Goal: Information Seeking & Learning: Check status

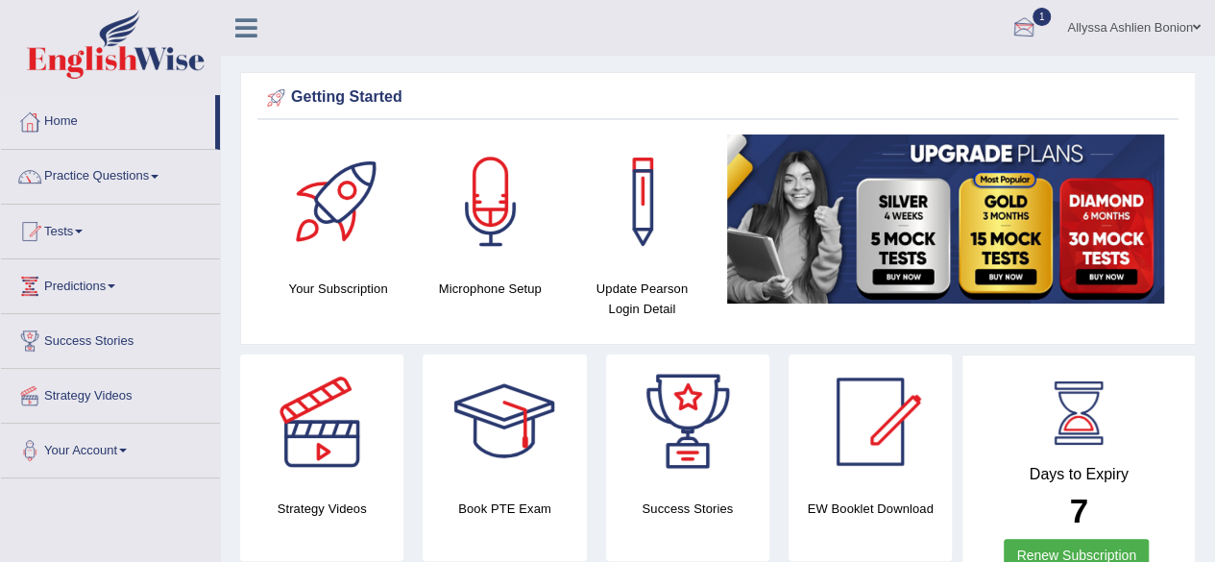
click at [1016, 24] on div at bounding box center [1023, 28] width 29 height 29
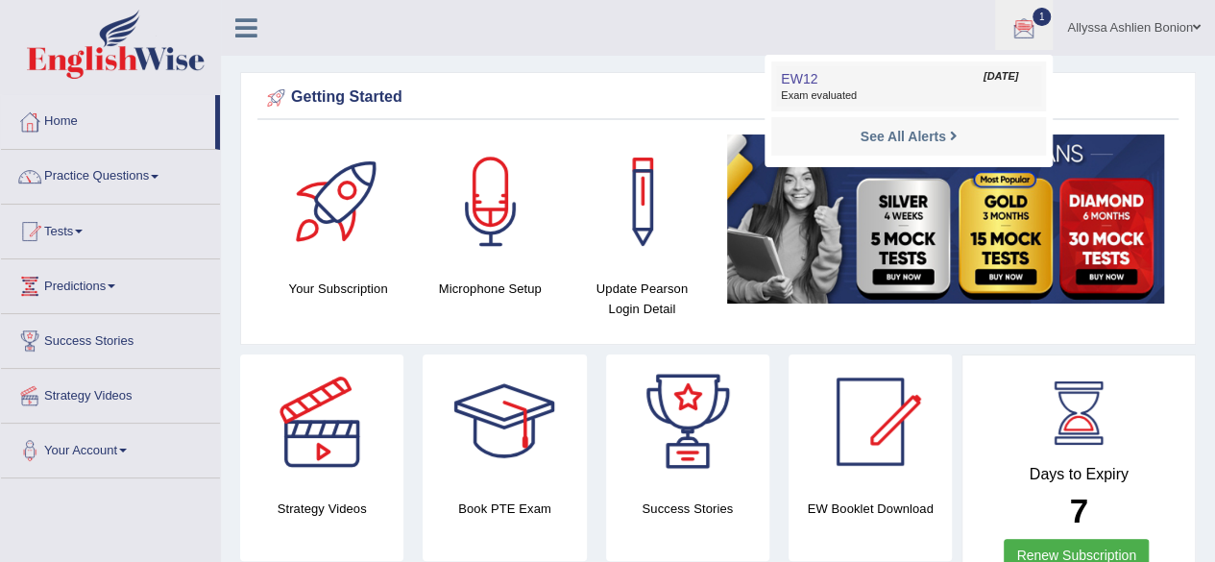
click at [882, 76] on link "EW12 Aug 23, 2025 Exam evaluated" at bounding box center [908, 86] width 265 height 40
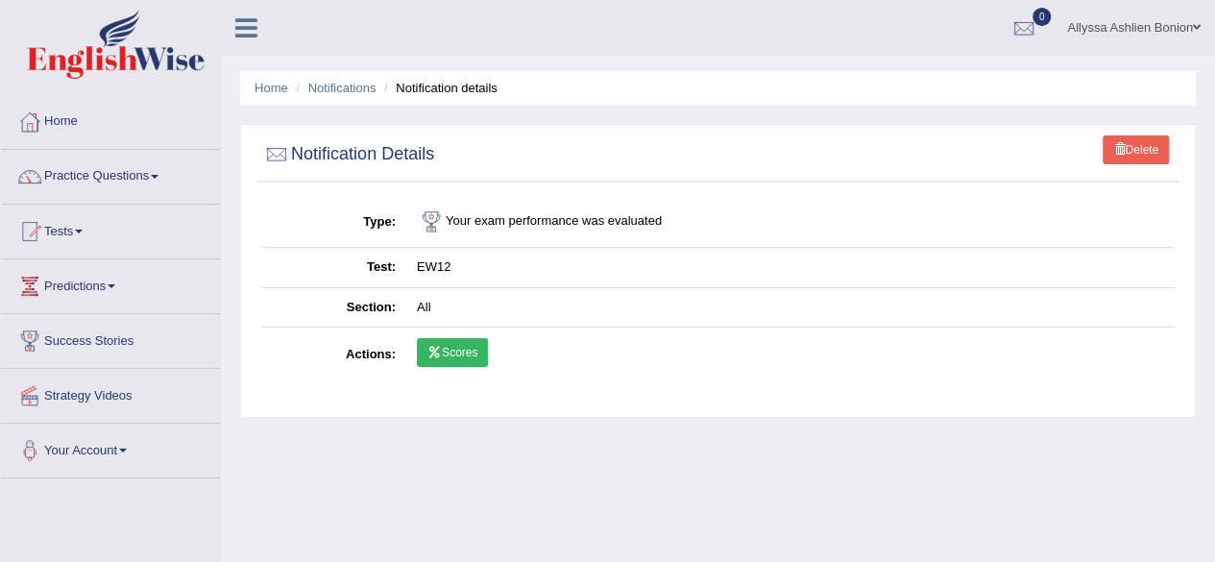
click at [447, 354] on link "Scores" at bounding box center [452, 352] width 71 height 29
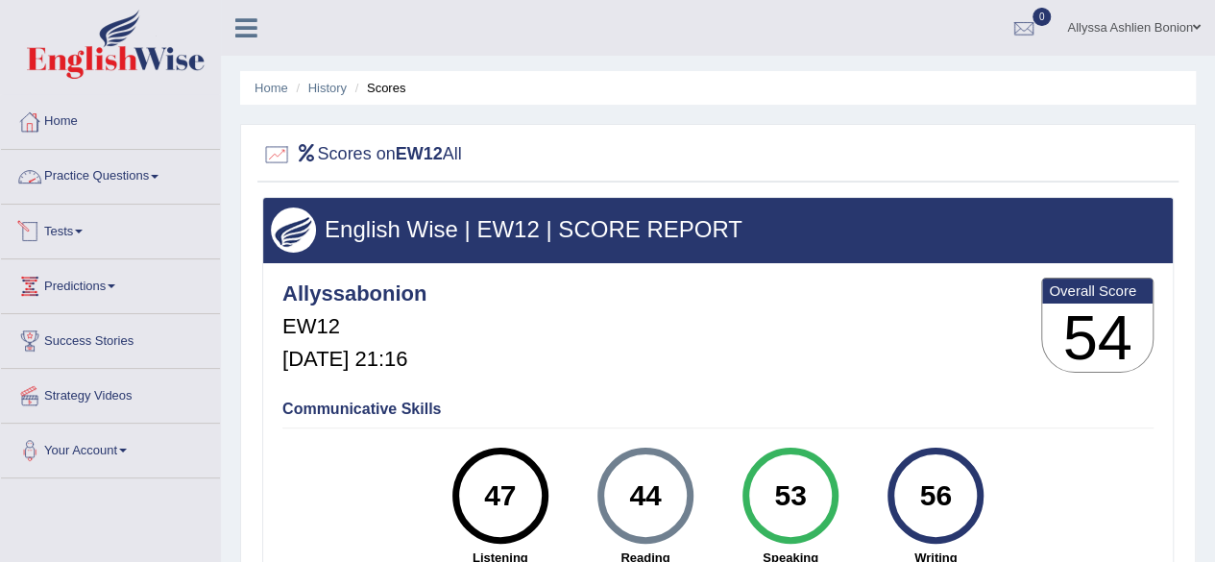
click at [102, 219] on link "Tests" at bounding box center [110, 229] width 219 height 48
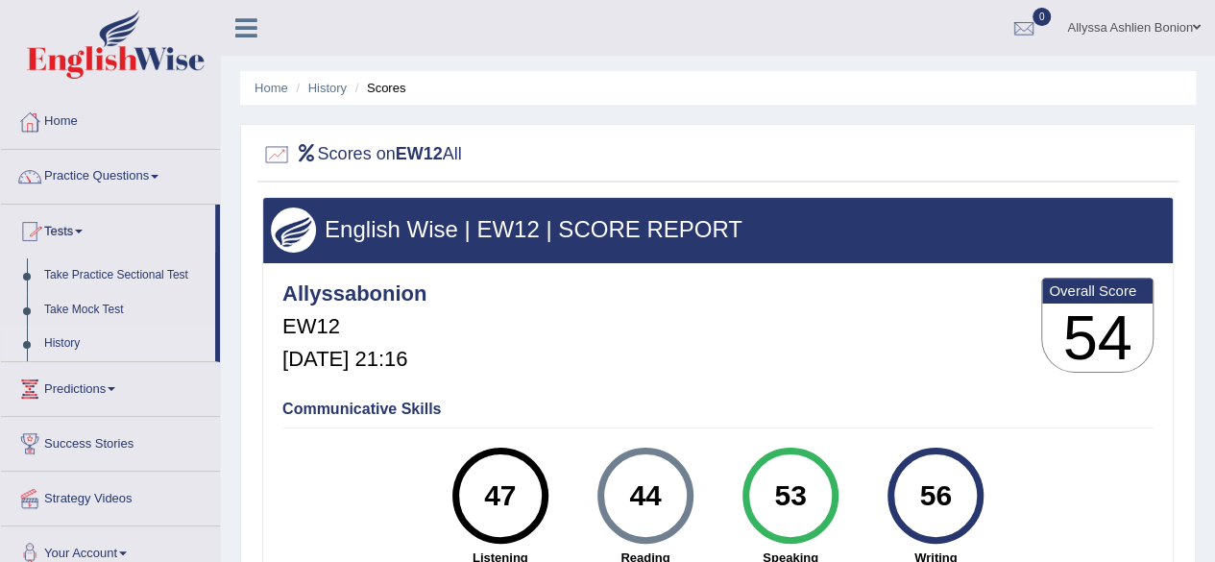
click at [104, 341] on link "History" at bounding box center [126, 344] width 180 height 35
